Goal: Understand process/instructions: Learn how to perform a task or action

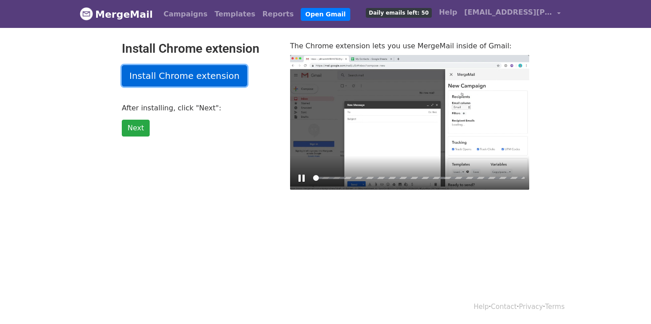
click at [203, 77] on link "Install Chrome extension" at bounding box center [184, 75] width 125 height 21
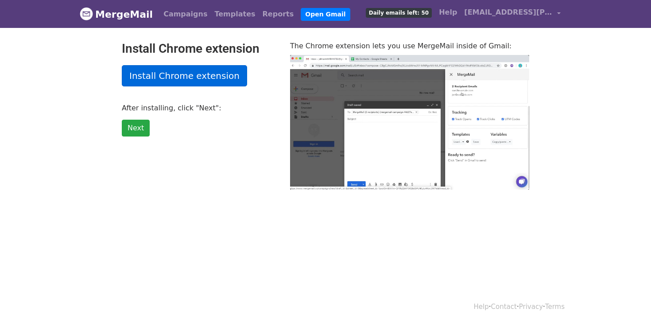
type input "3.41"
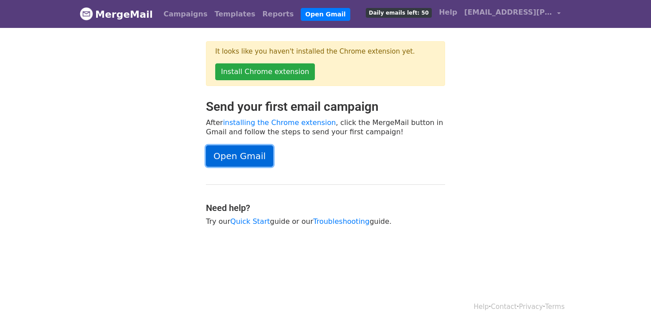
click at [251, 158] on link "Open Gmail" at bounding box center [239, 155] width 67 height 21
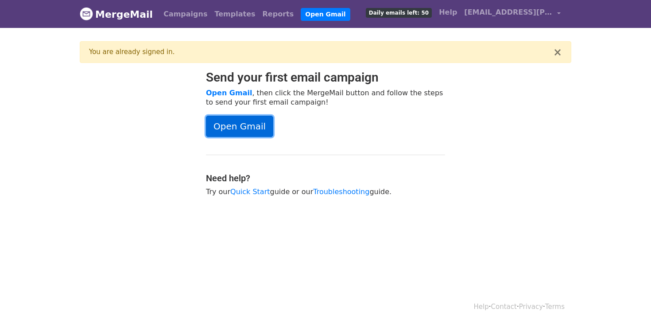
click at [253, 126] on link "Open Gmail" at bounding box center [239, 126] width 67 height 21
